Goal: Obtain resource: Obtain resource

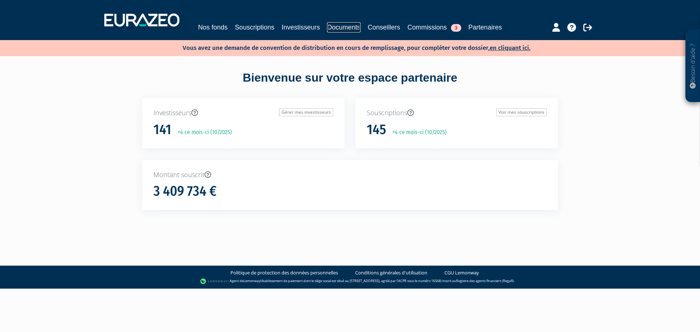
click at [340, 26] on link "Documents" at bounding box center [343, 27] width 33 height 10
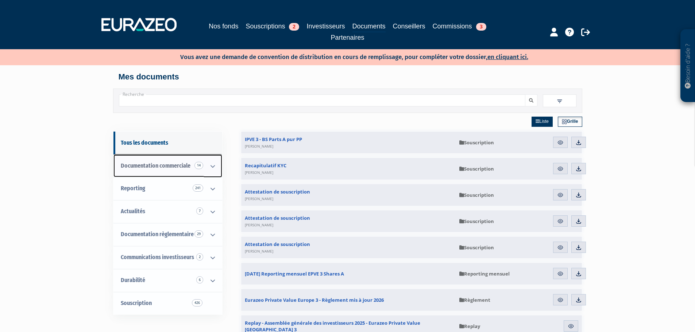
click at [214, 168] on icon at bounding box center [212, 166] width 19 height 23
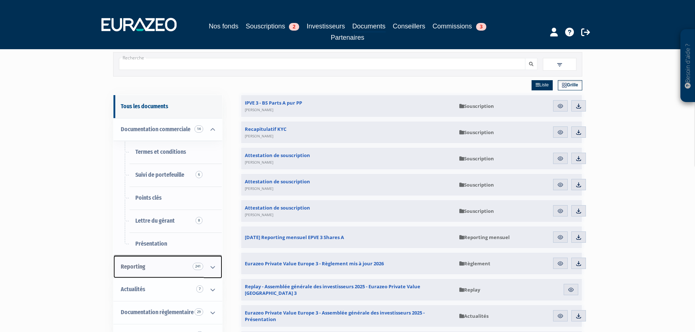
click at [211, 265] on icon at bounding box center [212, 267] width 19 height 23
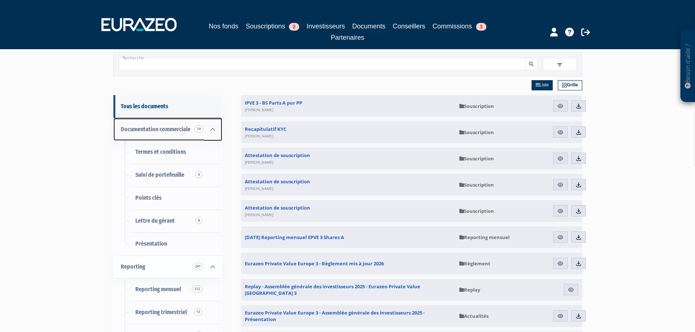
click at [173, 127] on span "Documentation commerciale 14" at bounding box center [156, 129] width 70 height 7
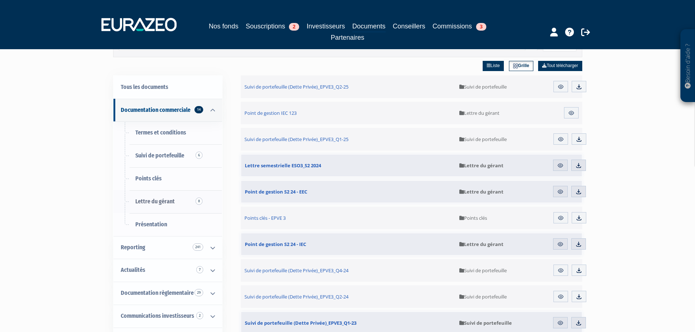
scroll to position [36, 0]
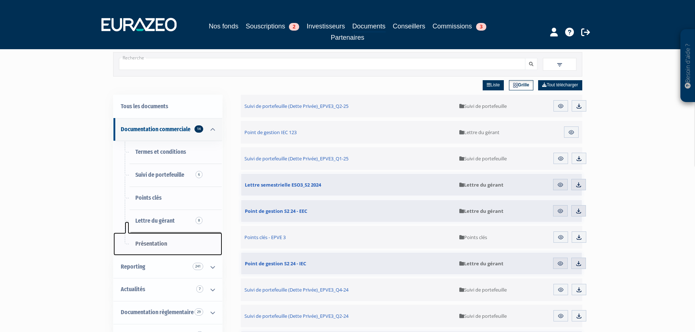
click at [158, 243] on span "Présentation" at bounding box center [151, 243] width 32 height 7
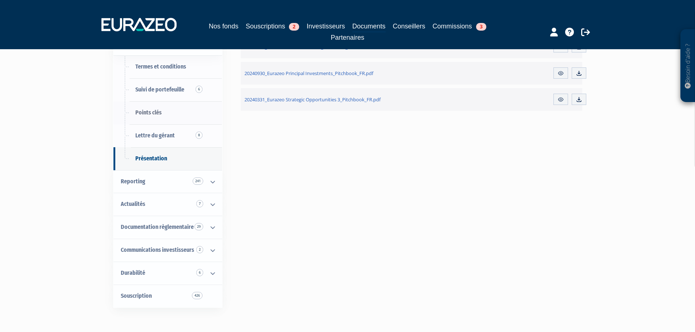
scroll to position [130, 0]
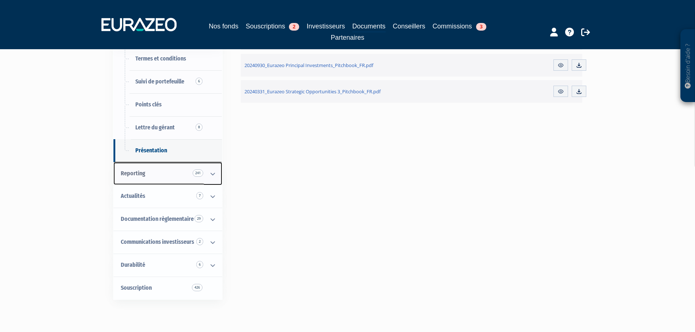
click at [211, 166] on icon at bounding box center [212, 174] width 19 height 23
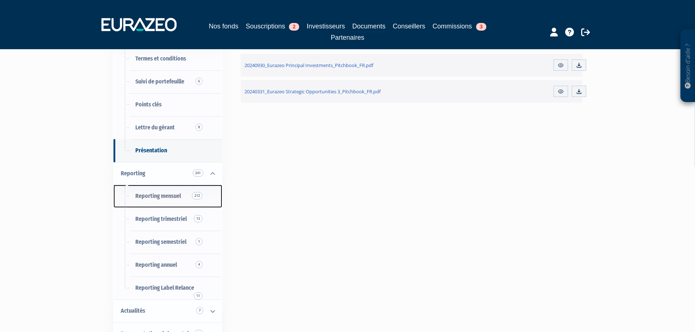
click at [171, 194] on span "Reporting mensuel 212" at bounding box center [158, 196] width 46 height 7
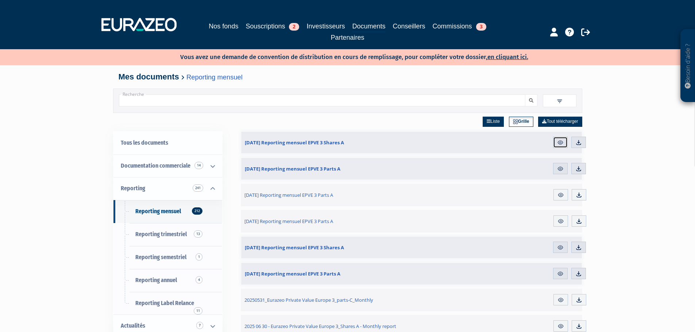
click at [561, 144] on img at bounding box center [560, 142] width 7 height 7
